Goal: Information Seeking & Learning: Understand process/instructions

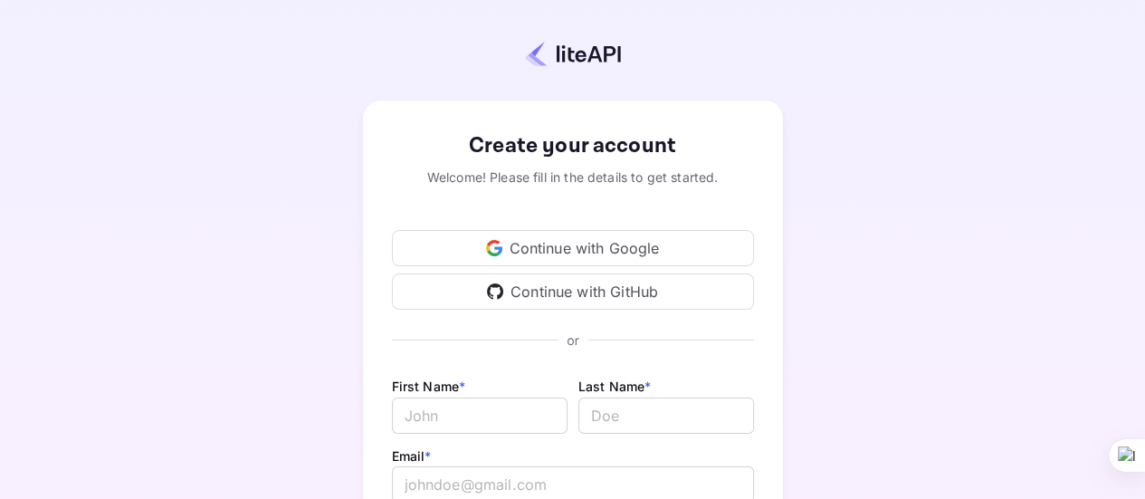
click at [553, 251] on div "Continue with Google" at bounding box center [573, 248] width 362 height 36
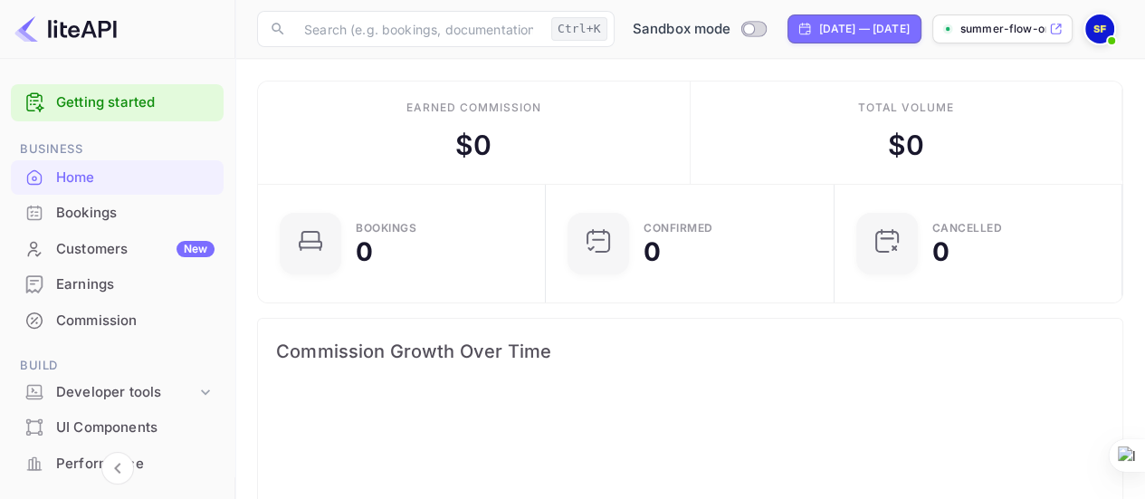
click at [82, 105] on link "Getting started" at bounding box center [135, 102] width 158 height 21
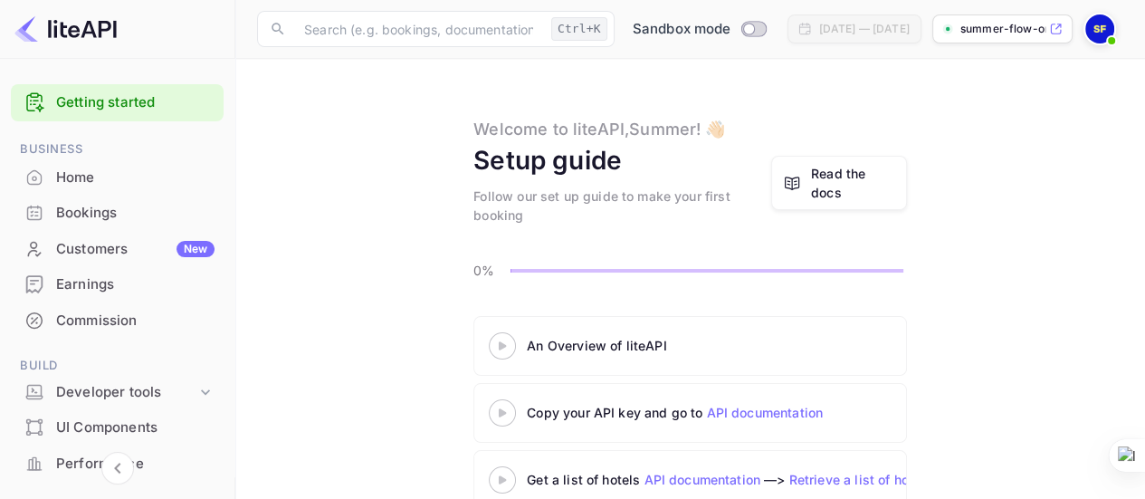
click at [499, 341] on icon at bounding box center [502, 345] width 63 height 9
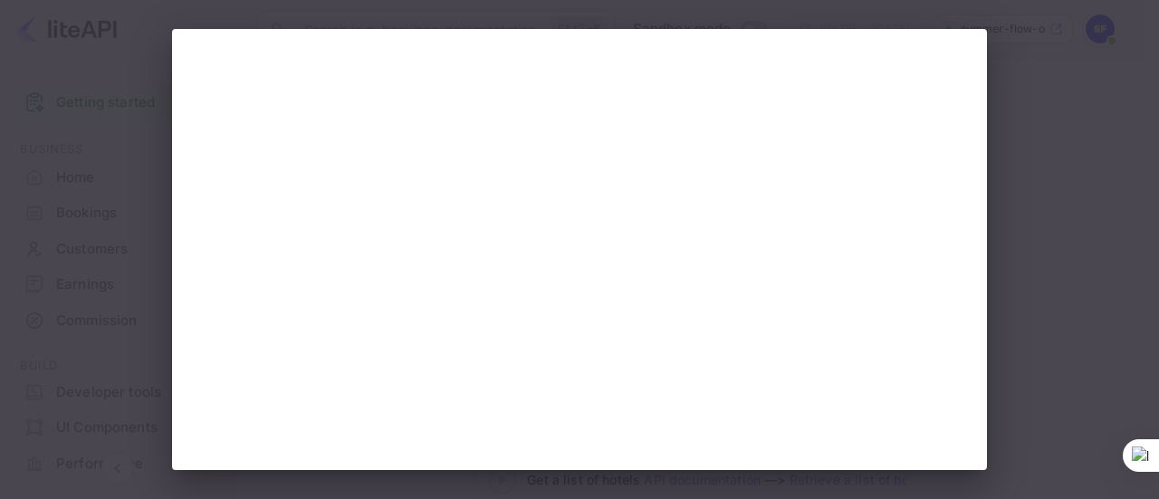
click at [1092, 111] on div at bounding box center [579, 249] width 1159 height 499
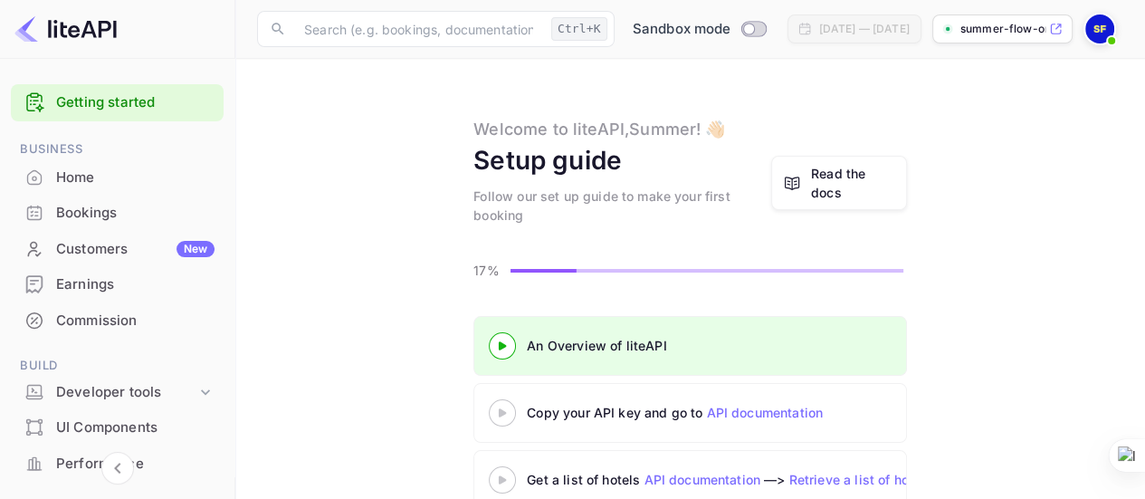
click at [505, 422] on div at bounding box center [502, 412] width 63 height 23
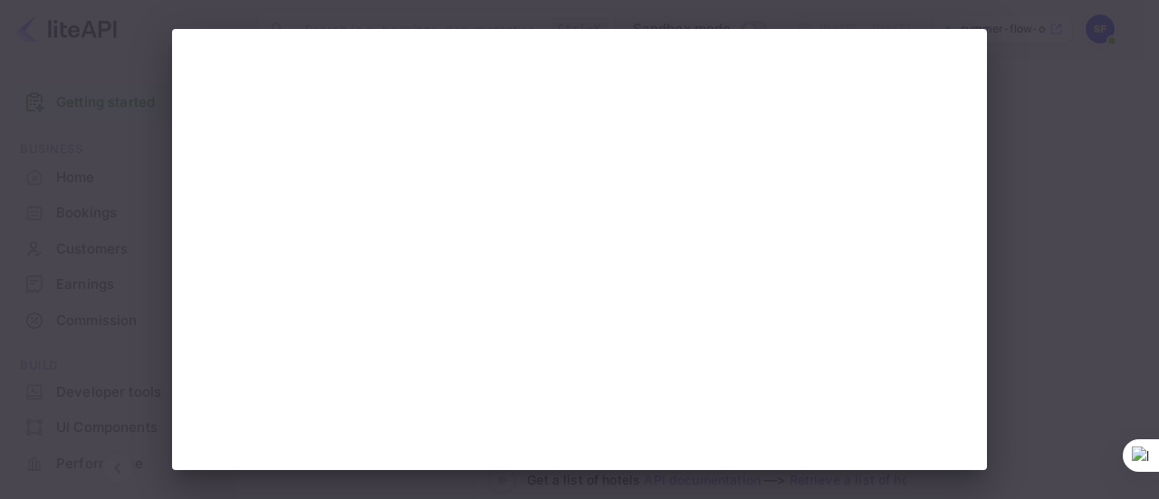
click at [1014, 315] on div at bounding box center [579, 249] width 1159 height 499
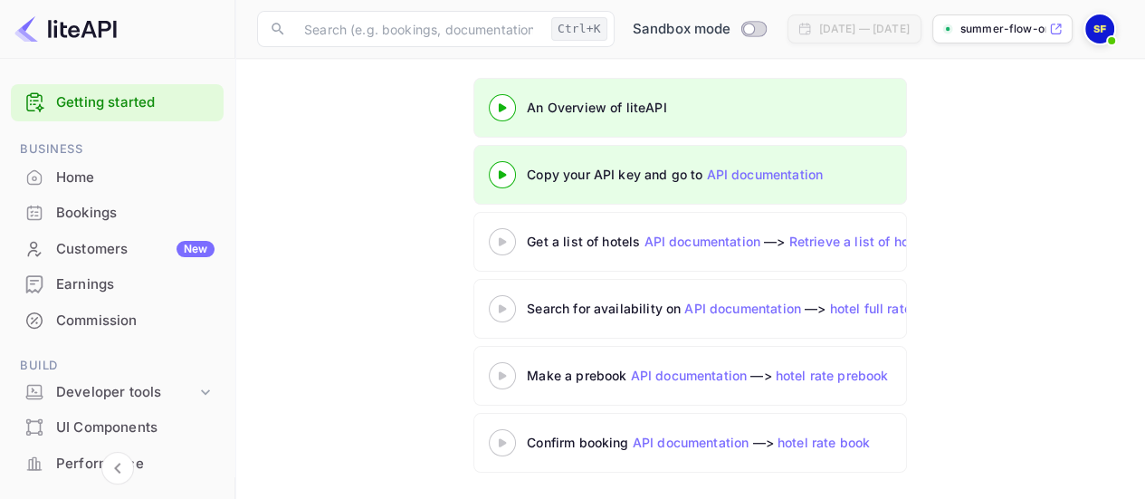
scroll to position [238, 0]
click at [498, 238] on icon at bounding box center [502, 241] width 63 height 9
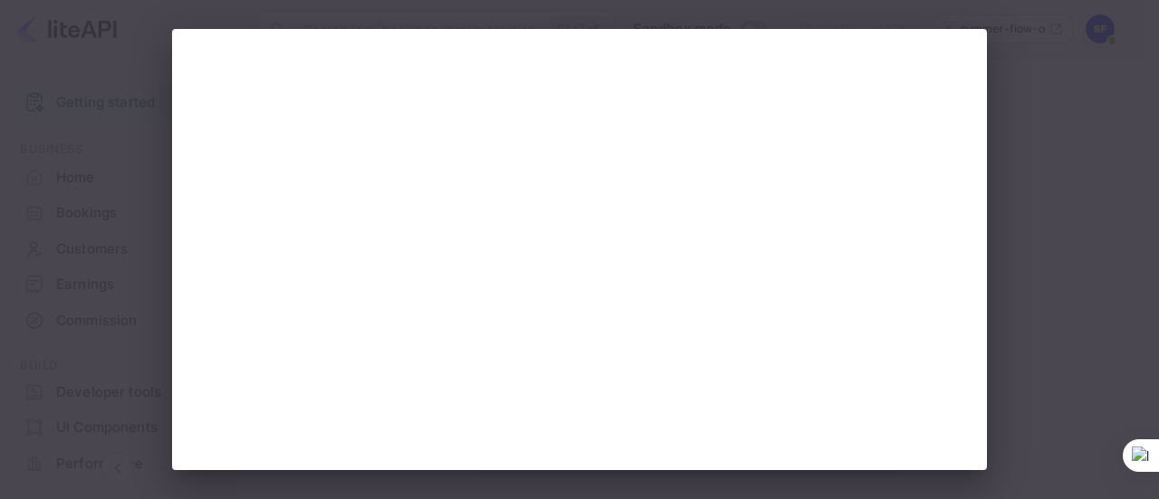
click at [129, 95] on div at bounding box center [579, 249] width 1159 height 499
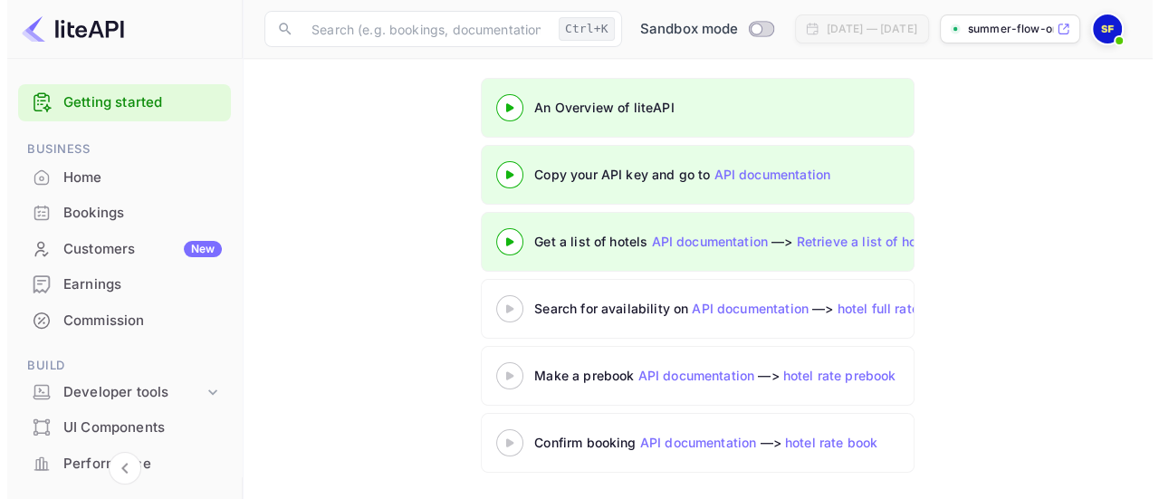
scroll to position [238, 0]
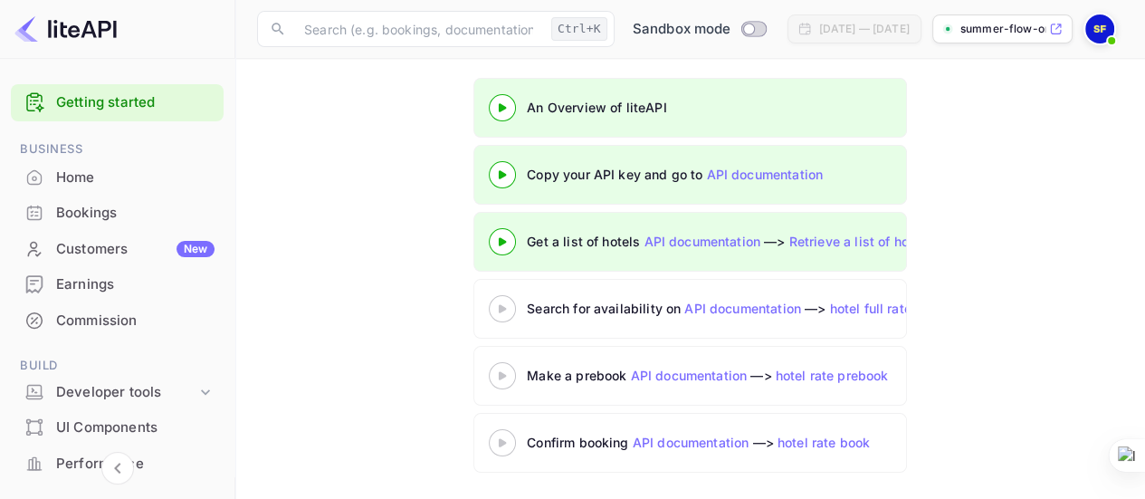
click at [496, 304] on icon at bounding box center [502, 308] width 63 height 9
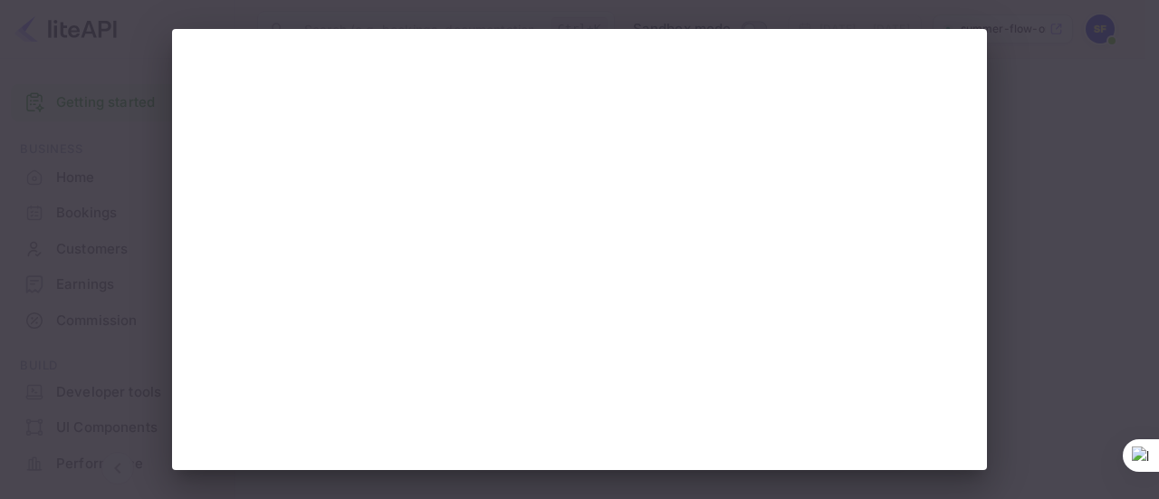
click at [128, 229] on div at bounding box center [579, 249] width 1159 height 499
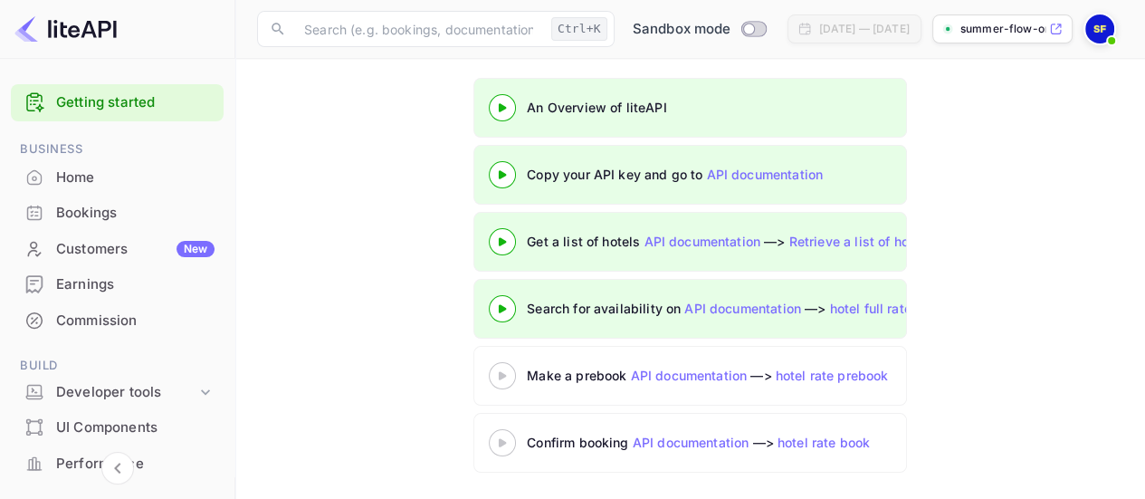
scroll to position [238, 0]
click at [601, 379] on div "Make a prebook API documentation —> hotel rate prebook" at bounding box center [753, 375] width 453 height 19
click at [506, 372] on icon at bounding box center [502, 375] width 63 height 9
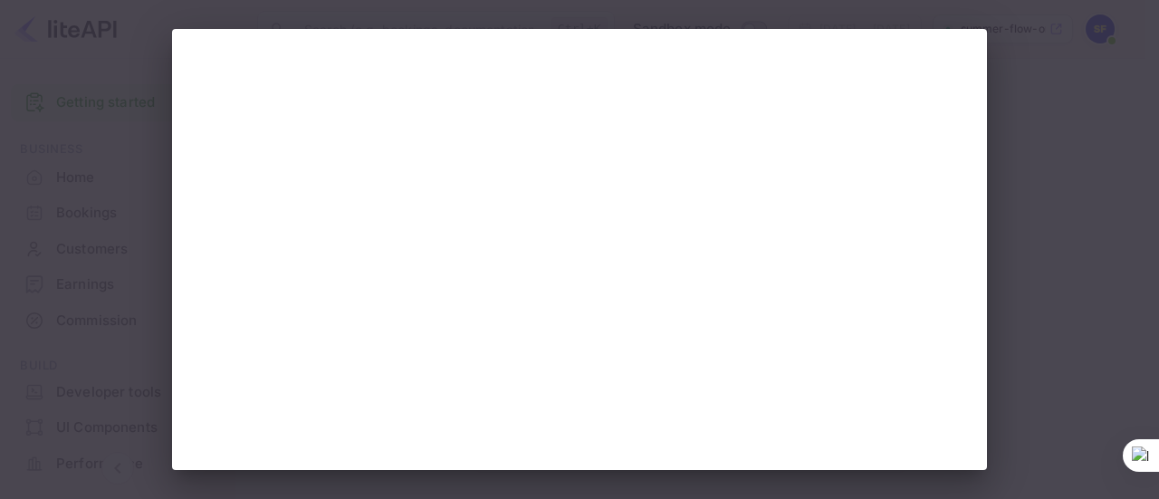
click at [87, 375] on div at bounding box center [579, 249] width 1159 height 499
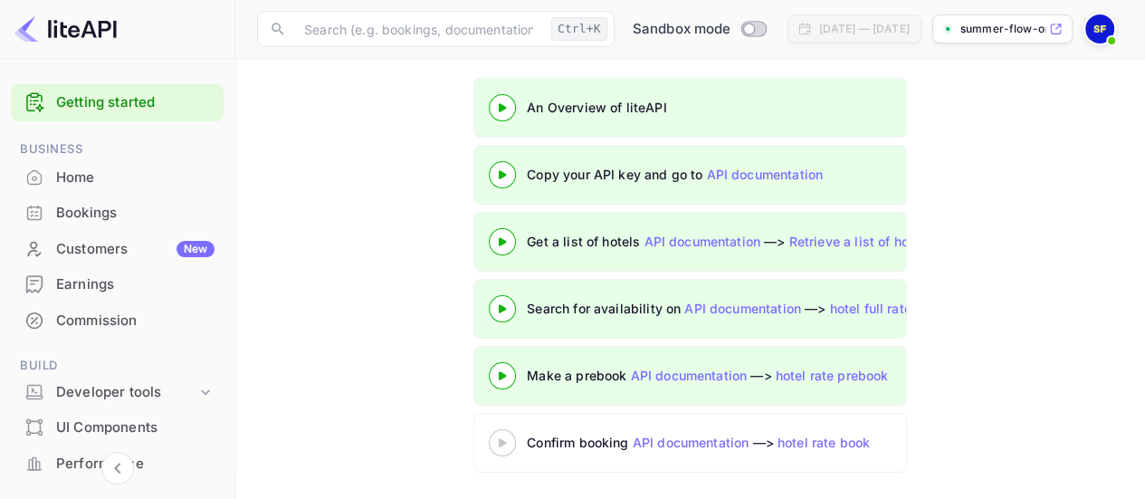
click at [504, 439] on 3 at bounding box center [502, 442] width 7 height 8
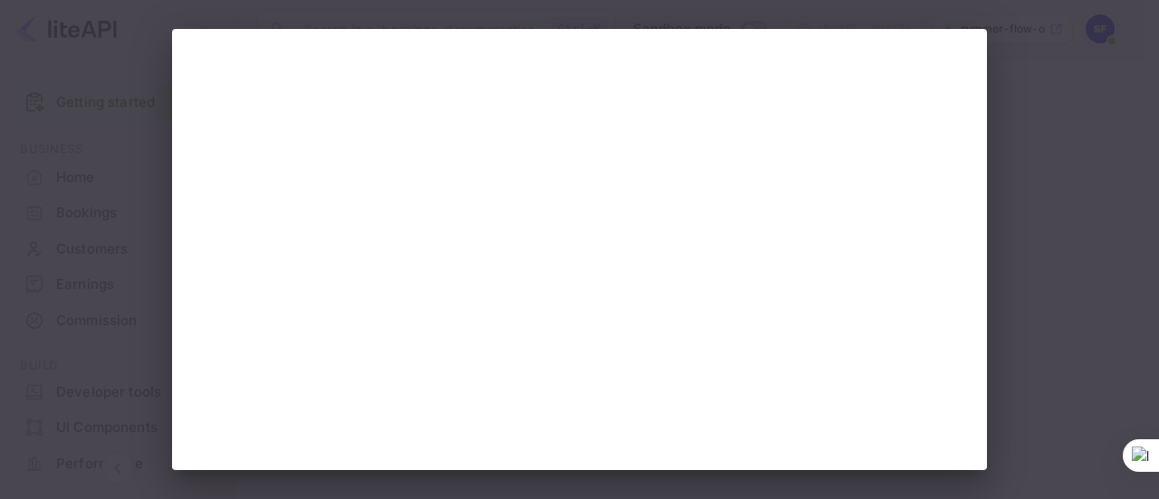
click at [155, 226] on div at bounding box center [579, 249] width 1159 height 499
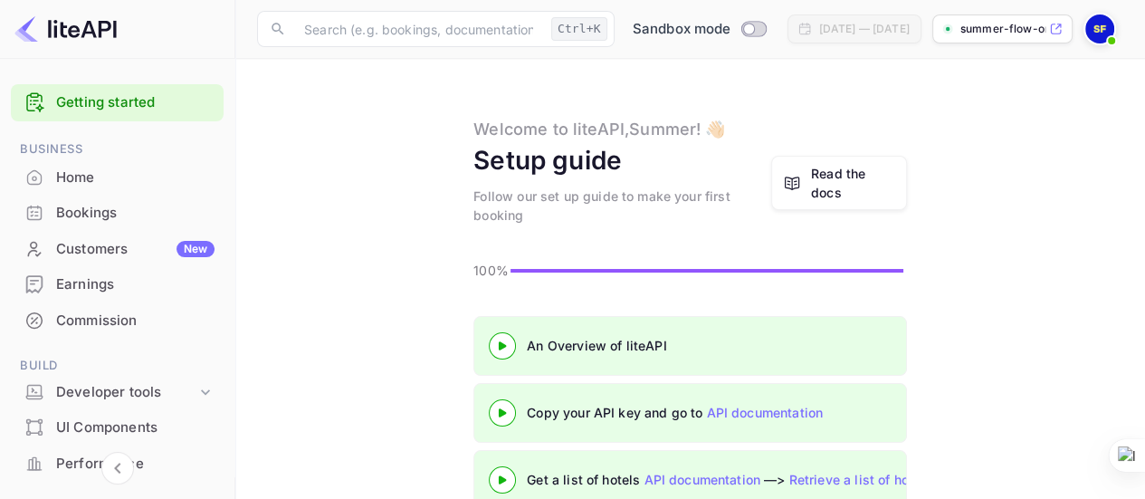
click at [826, 189] on div "Read the docs" at bounding box center [853, 183] width 84 height 38
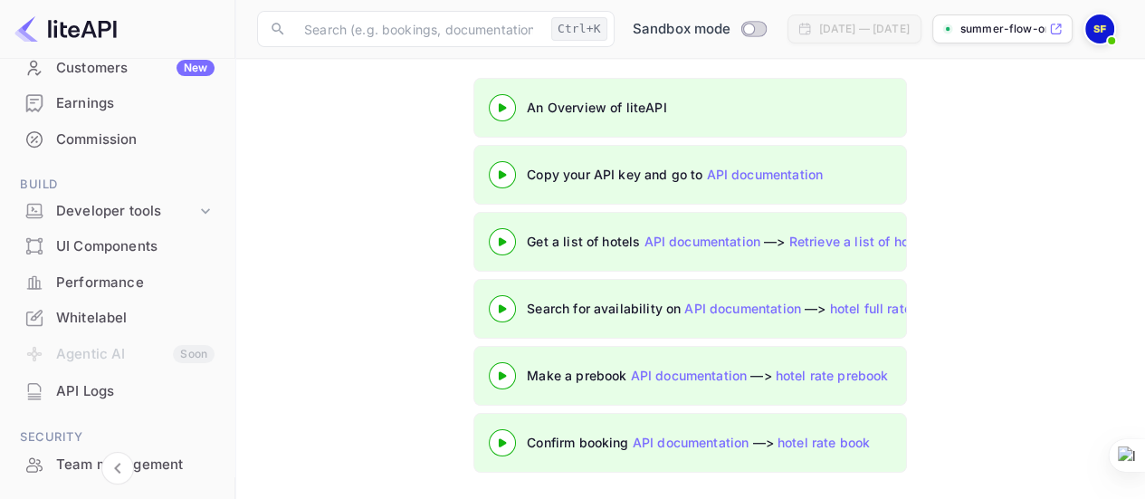
scroll to position [272, 0]
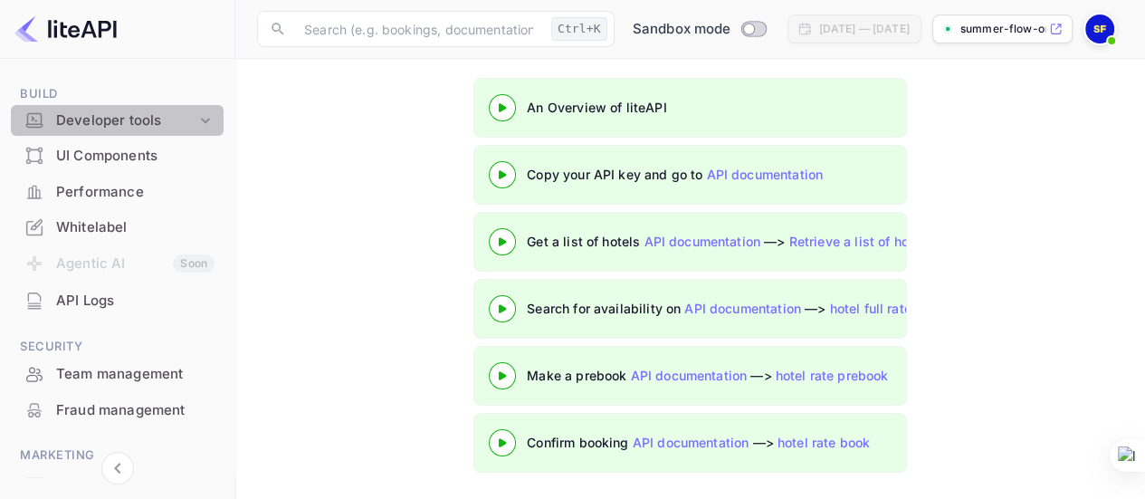
click at [203, 118] on icon at bounding box center [205, 120] width 18 height 18
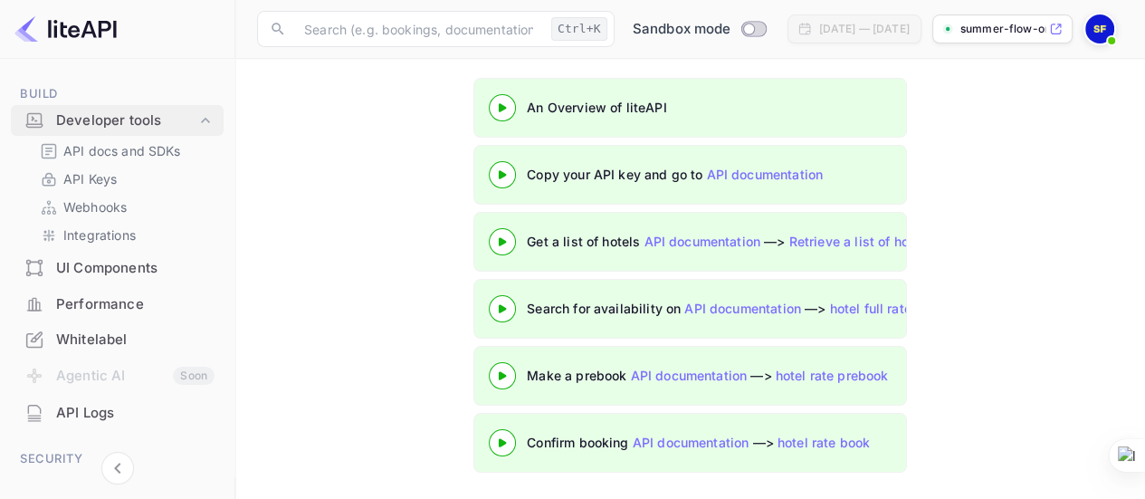
click at [202, 118] on icon at bounding box center [205, 119] width 9 height 5
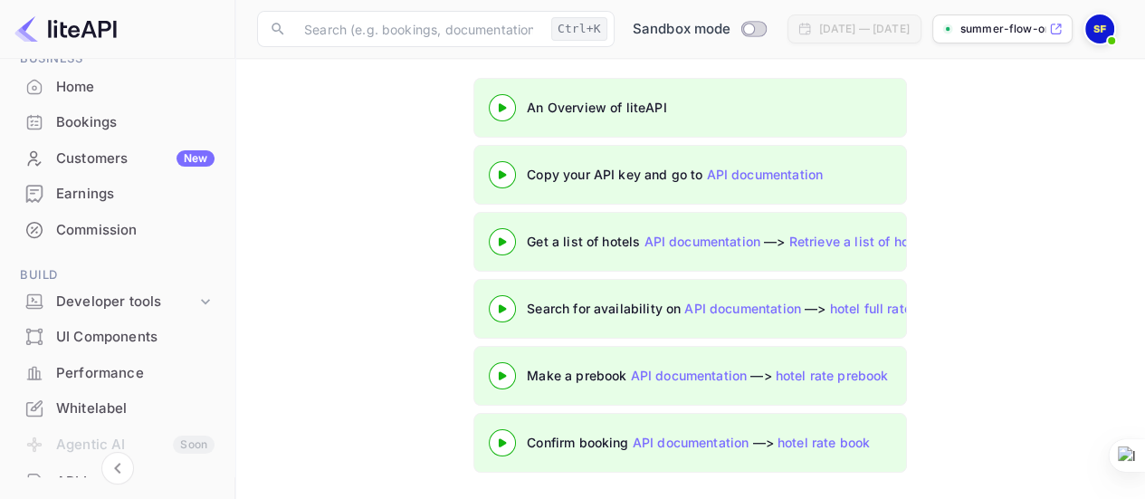
scroll to position [0, 0]
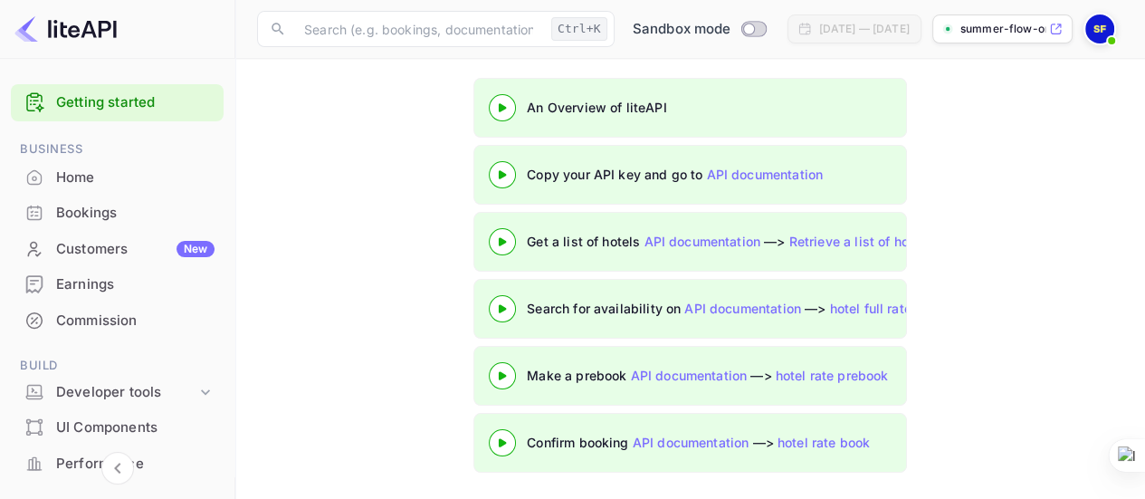
click at [72, 184] on div "Home" at bounding box center [135, 177] width 158 height 21
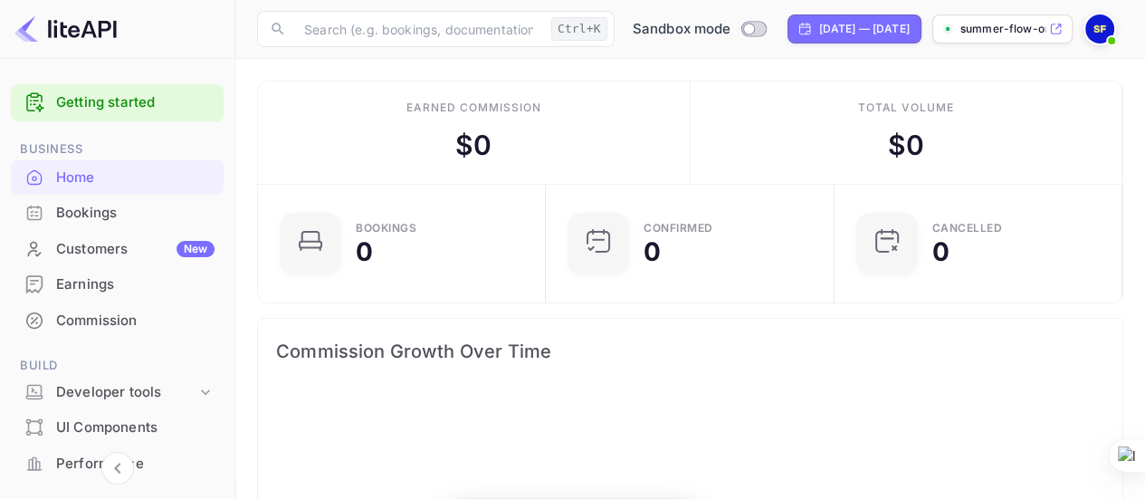
scroll to position [280, 263]
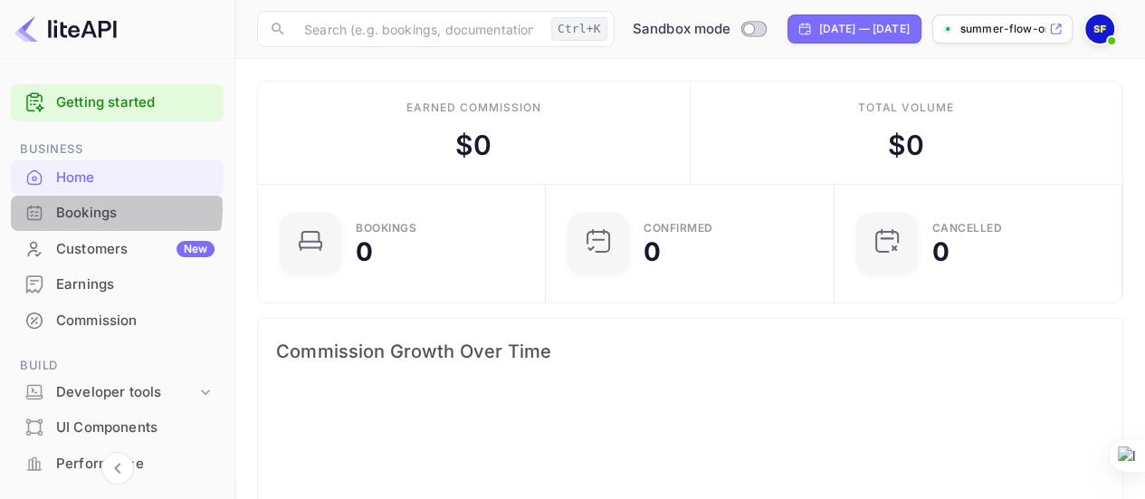
click at [106, 209] on div "Bookings" at bounding box center [135, 213] width 158 height 21
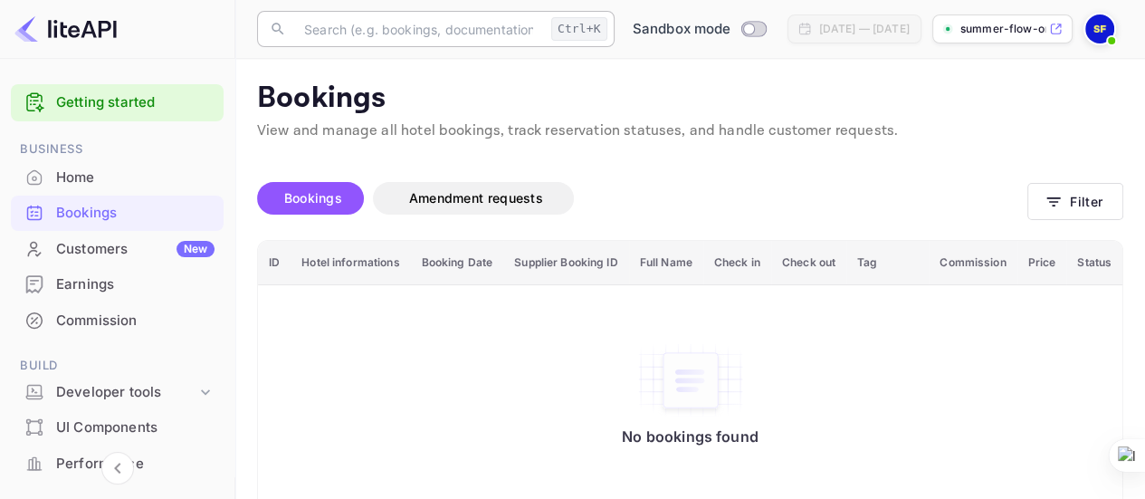
click at [377, 27] on input "text" at bounding box center [418, 29] width 251 height 36
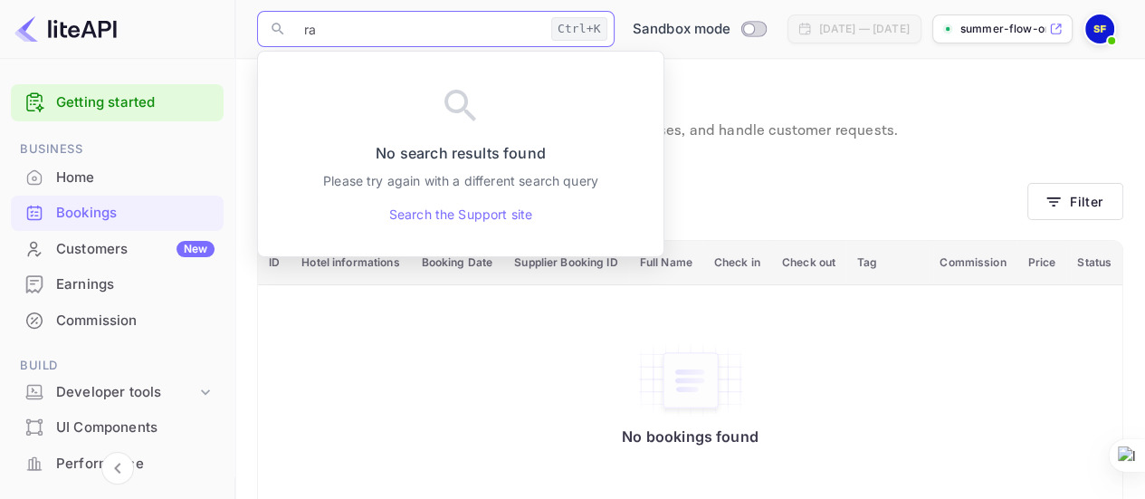
type input "r"
